Goal: Information Seeking & Learning: Learn about a topic

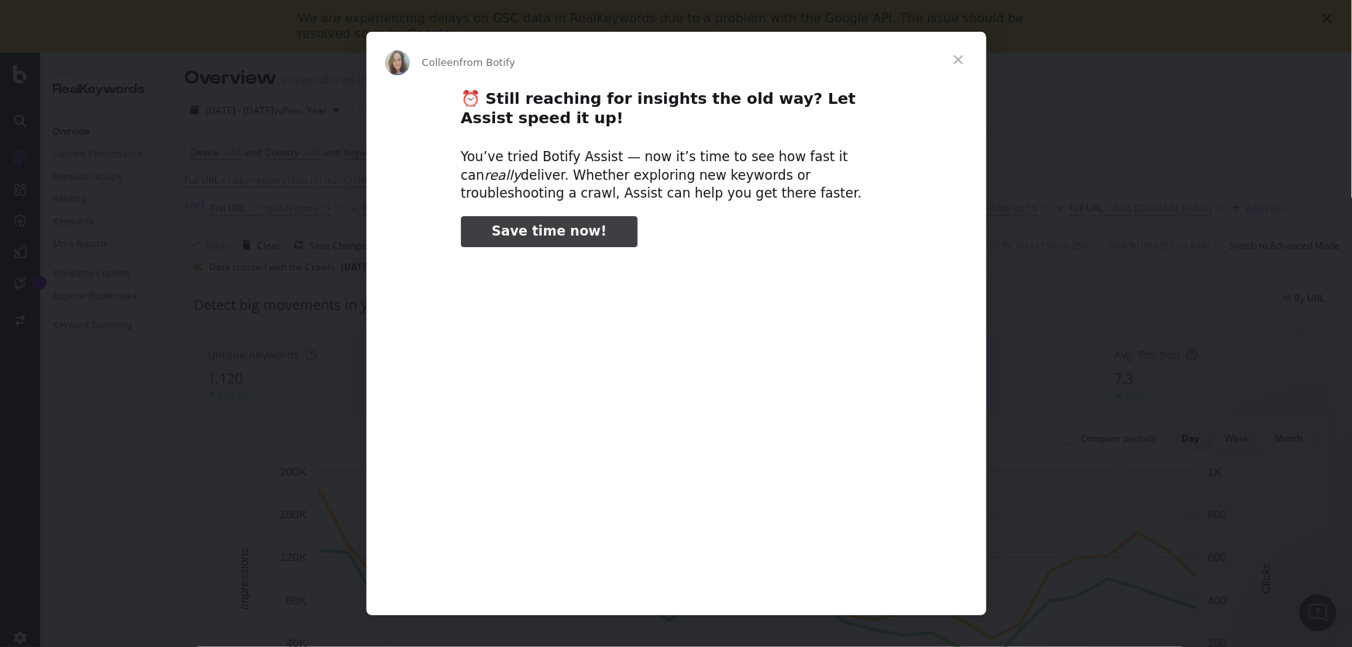
type input "105083"
click at [955, 53] on span "Close" at bounding box center [959, 60] width 56 height 56
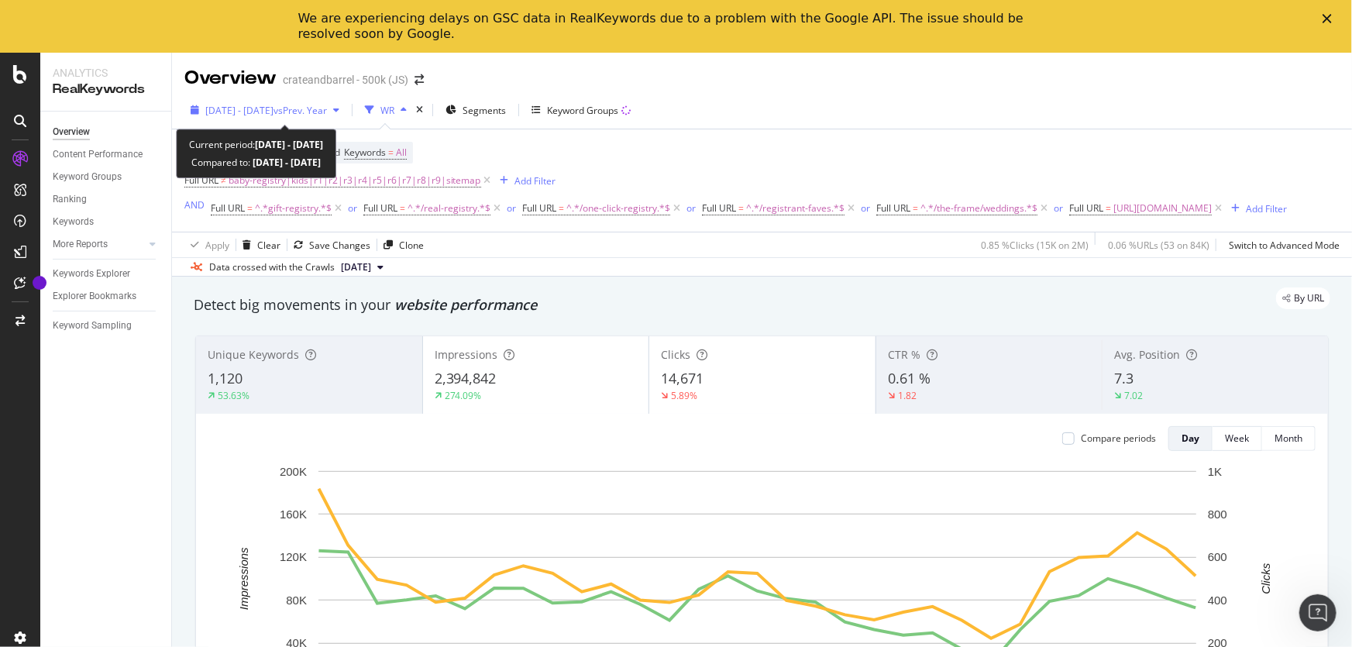
click at [311, 108] on span "vs Prev. Year" at bounding box center [300, 110] width 53 height 13
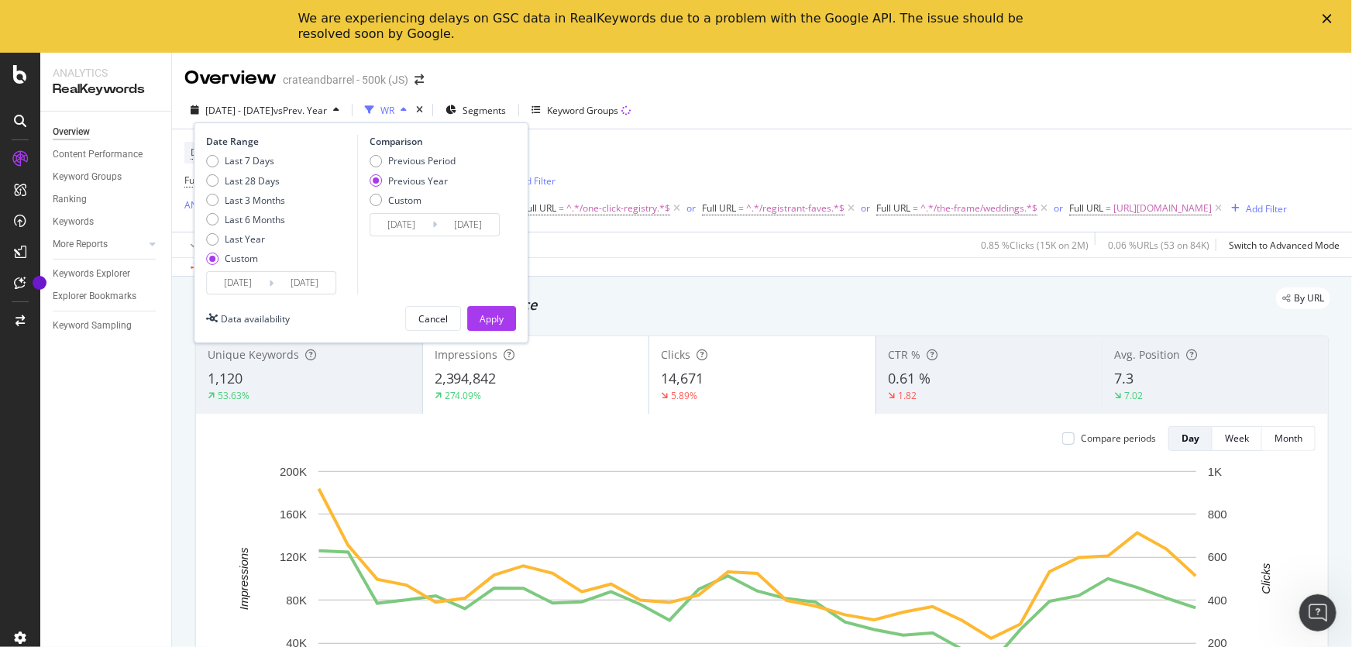
click at [245, 285] on input "[DATE]" at bounding box center [238, 283] width 62 height 22
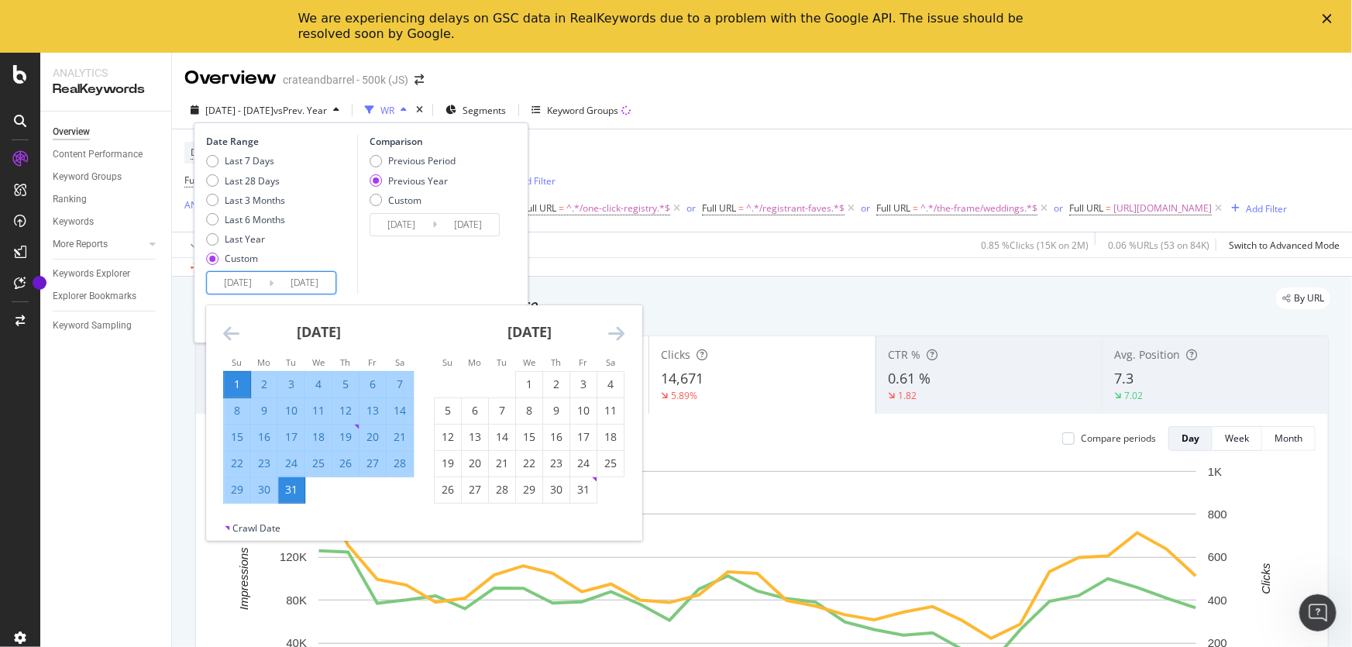
click at [618, 332] on icon "Move forward to switch to the next month." at bounding box center [616, 333] width 16 height 19
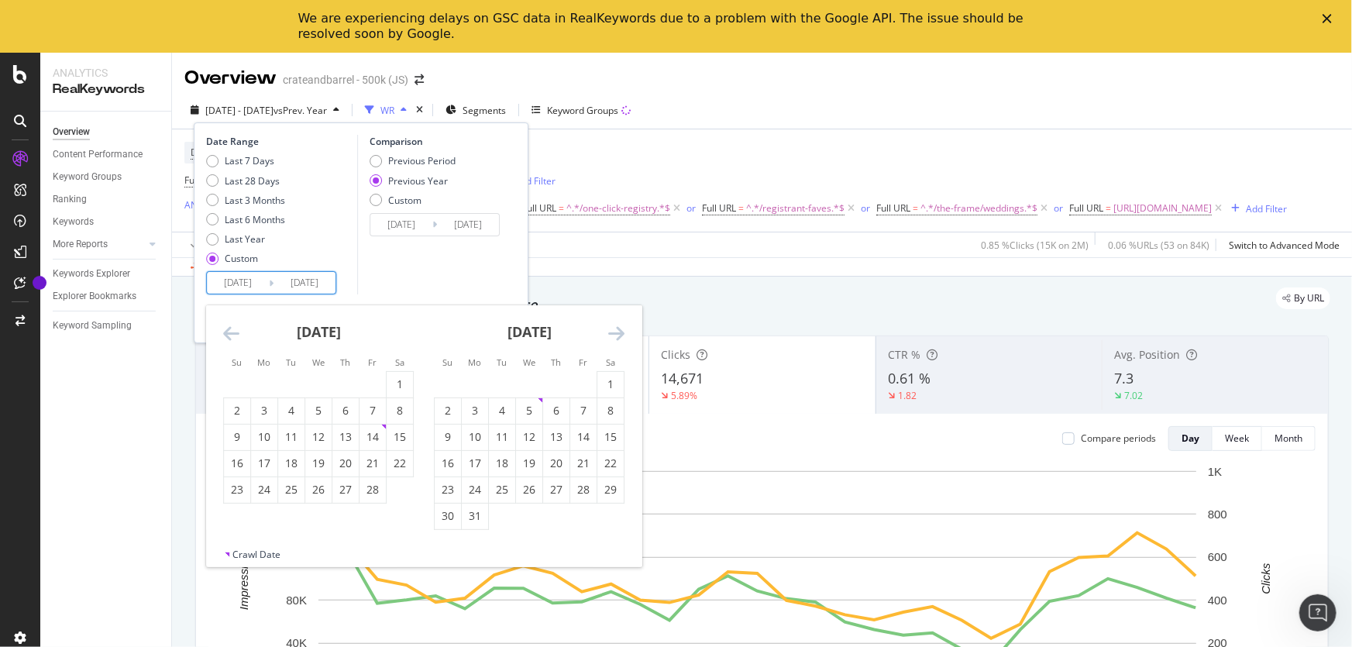
click at [618, 332] on icon "Move forward to switch to the next month." at bounding box center [616, 333] width 16 height 19
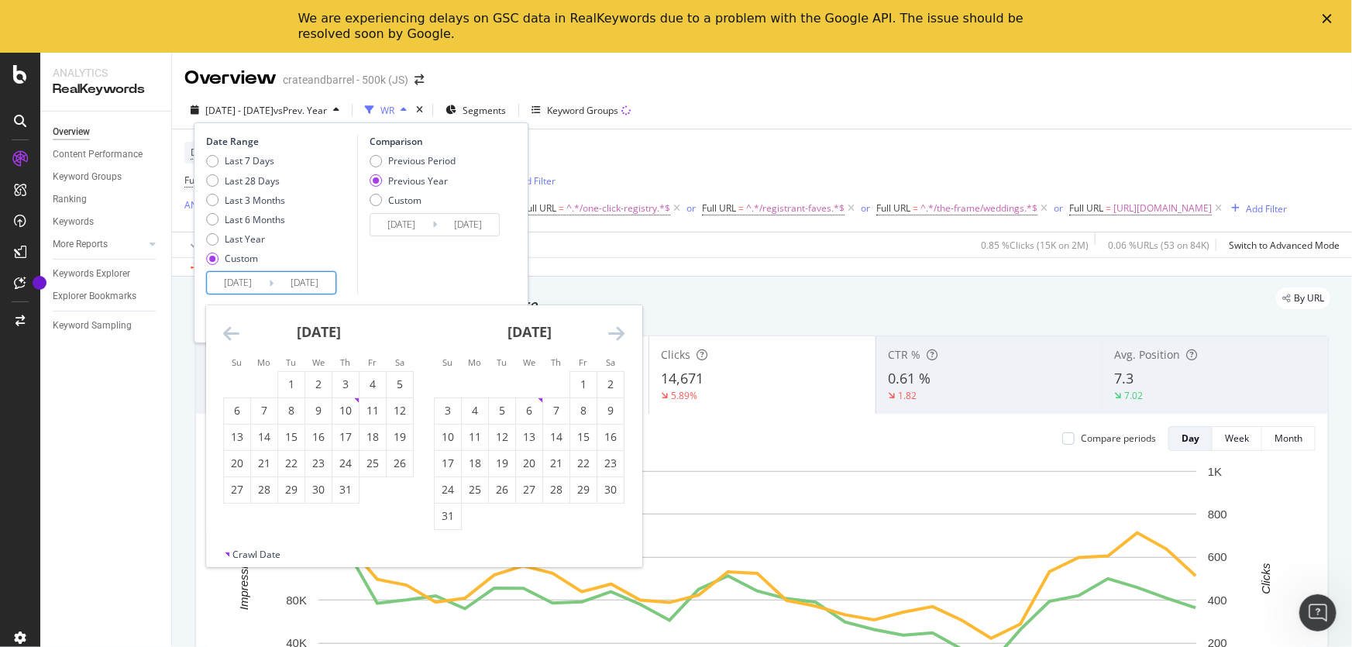
click at [618, 332] on icon "Move forward to switch to the next month." at bounding box center [616, 333] width 16 height 19
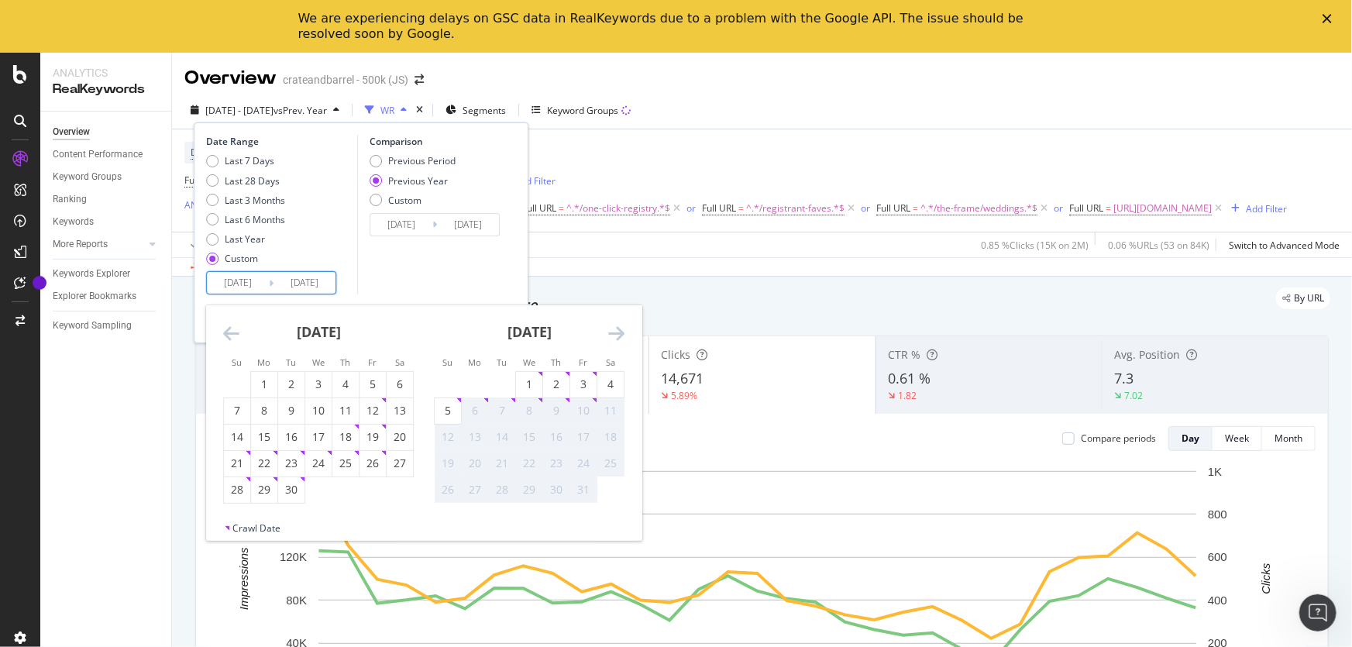
click at [618, 332] on icon "Move forward to switch to the next month." at bounding box center [616, 333] width 16 height 19
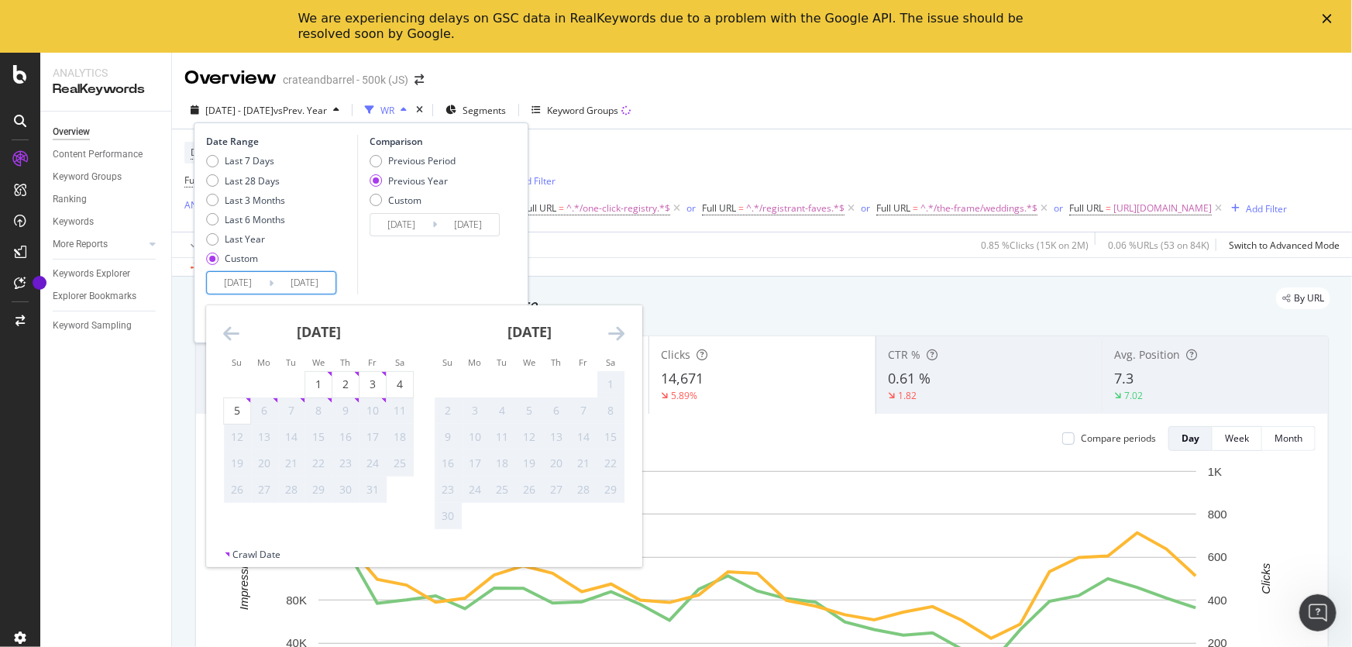
click at [218, 328] on div "[DATE] 1 2 3 4 5 6 7 8 9 10 11 12 13 14 15 16 17 18 19 20 21 22 23 24 25 26 27 …" at bounding box center [318, 404] width 211 height 198
click at [227, 331] on icon "Move backward to switch to the previous month." at bounding box center [231, 333] width 16 height 19
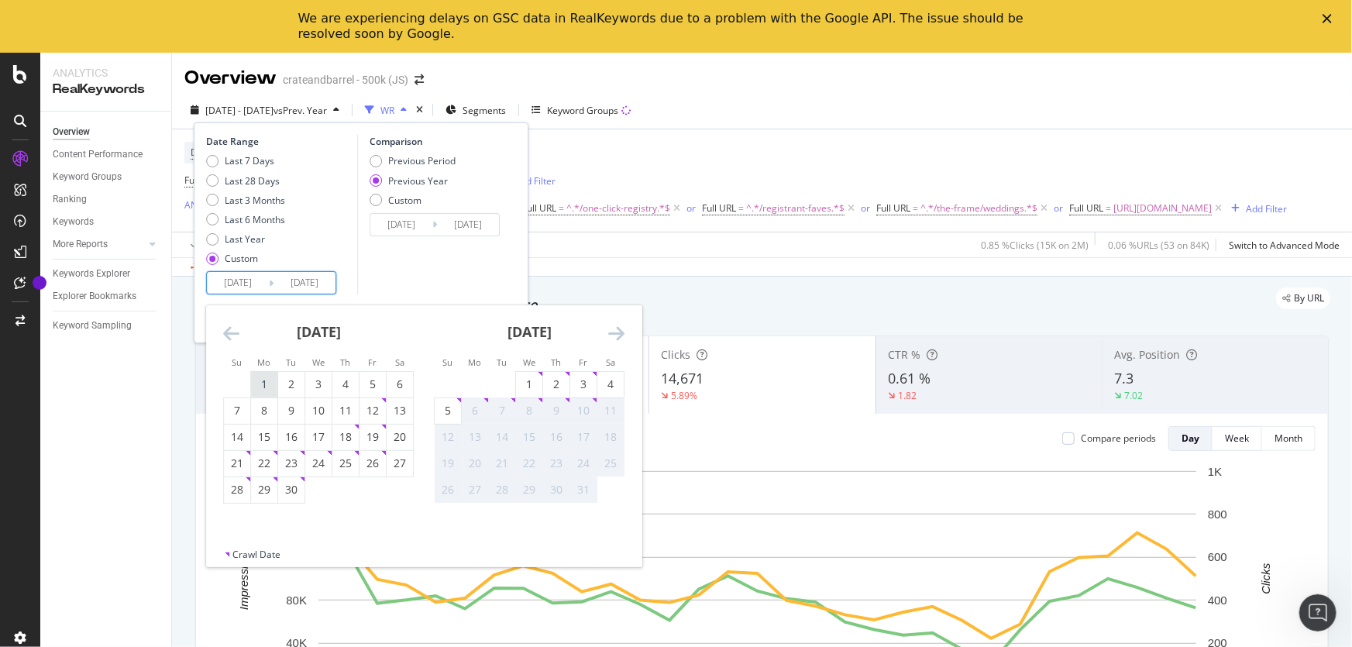
click at [258, 381] on div "1" at bounding box center [264, 384] width 26 height 15
type input "[DATE]"
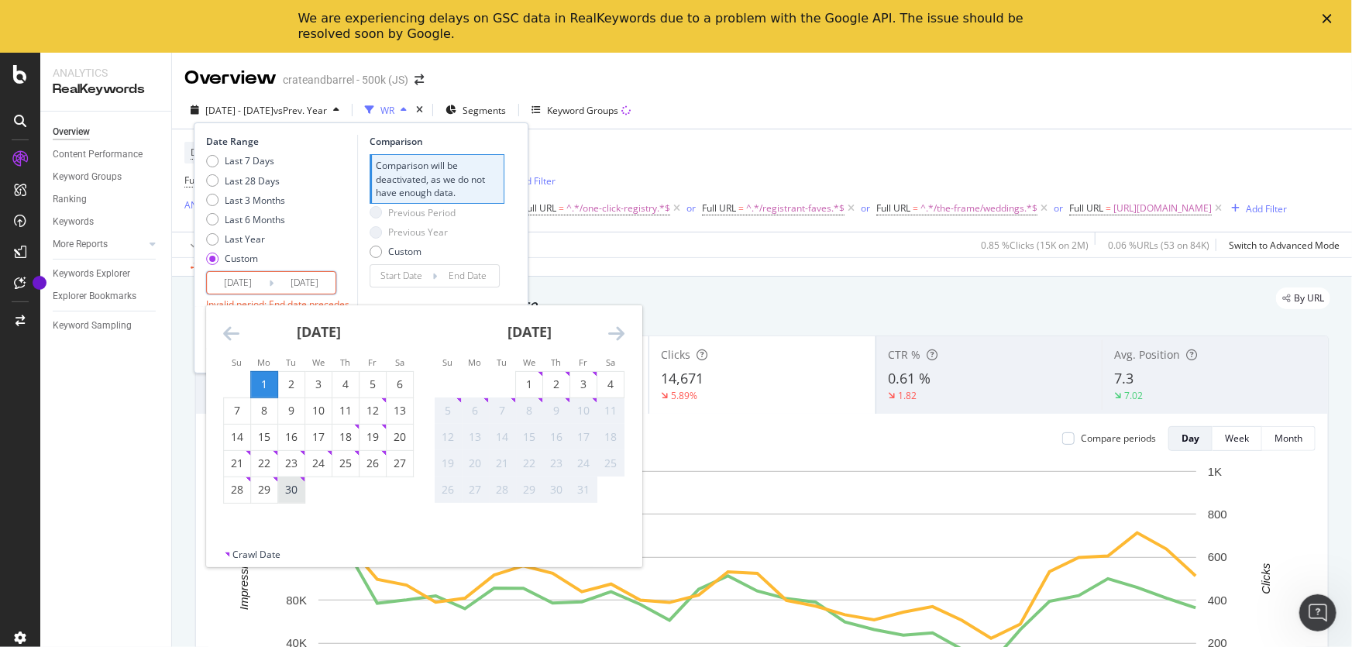
click at [300, 487] on div "30" at bounding box center [291, 489] width 26 height 15
type input "[DATE]"
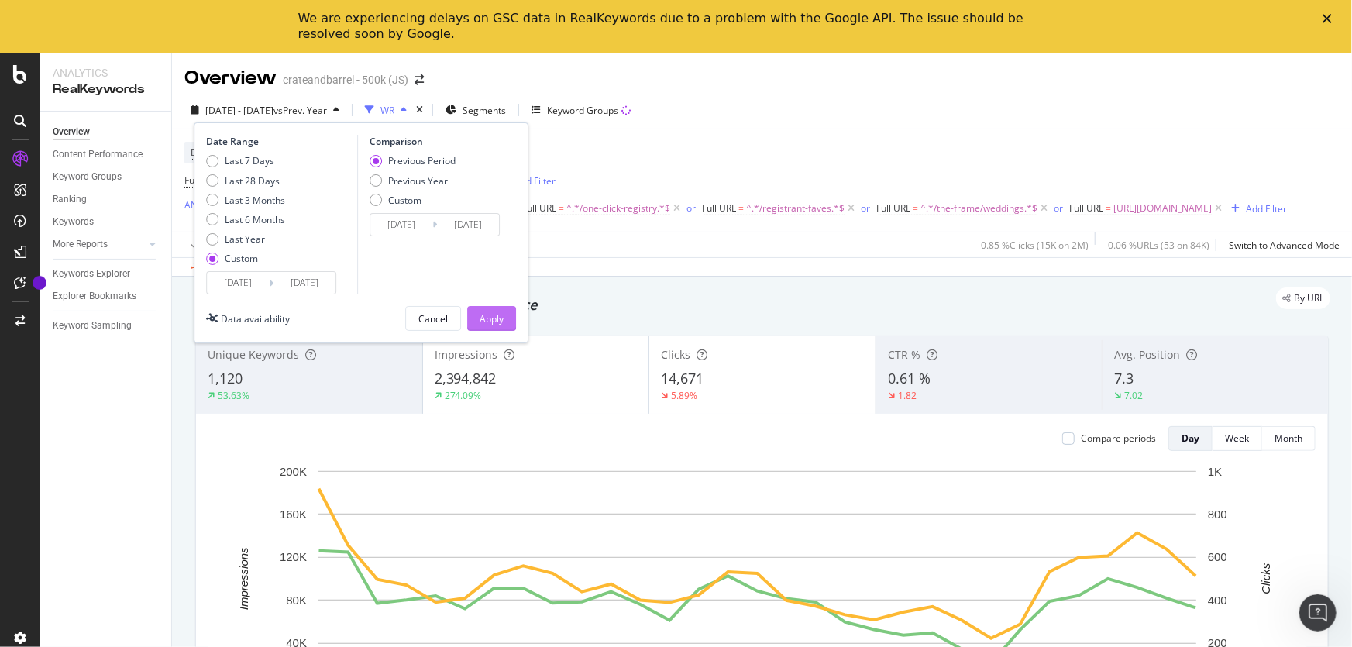
click at [504, 323] on button "Apply" at bounding box center [491, 318] width 49 height 25
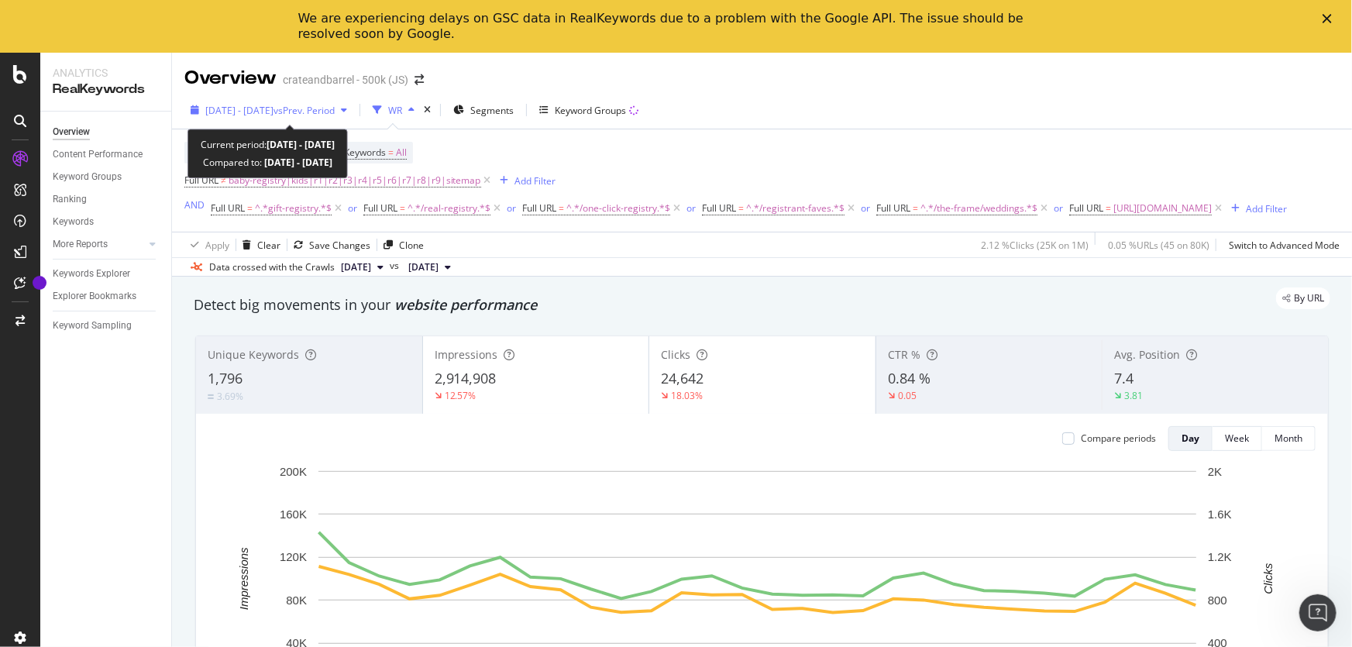
click at [332, 108] on span "vs Prev. Period" at bounding box center [304, 110] width 61 height 13
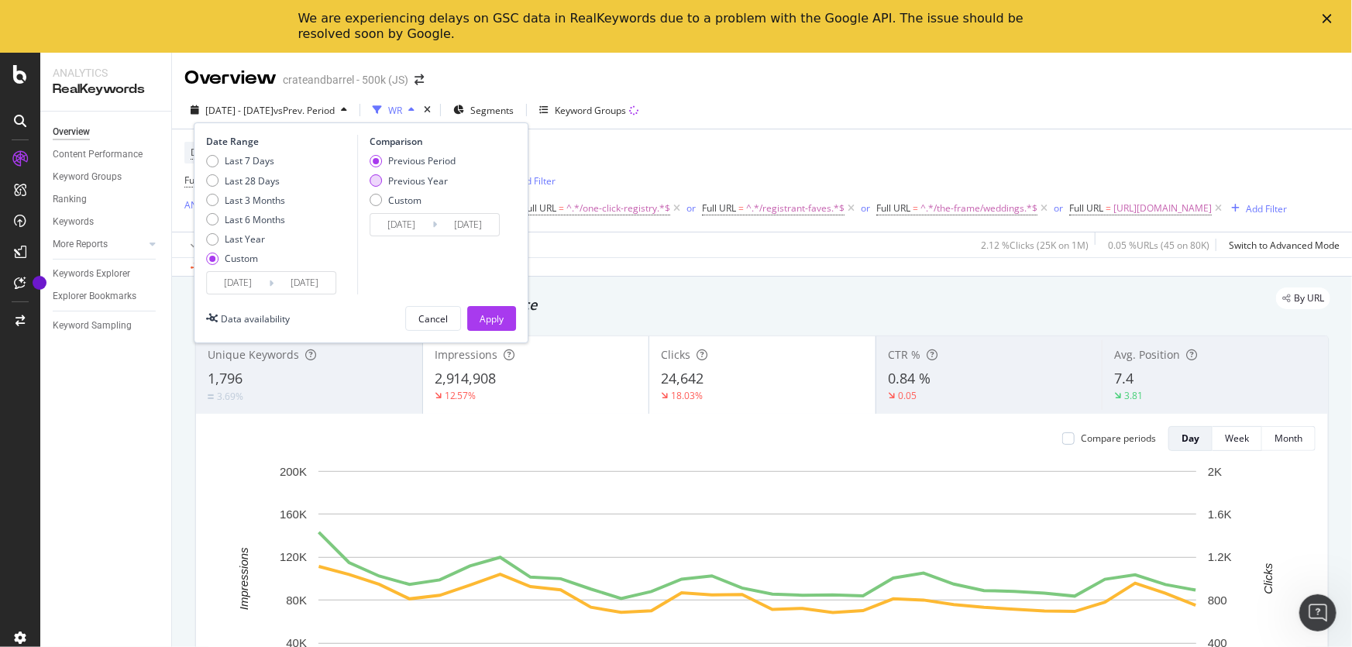
click at [436, 177] on div "Previous Year" at bounding box center [418, 180] width 60 height 13
type input "[DATE]"
click at [504, 310] on div "Apply" at bounding box center [492, 318] width 24 height 23
